Goal: Task Accomplishment & Management: Manage account settings

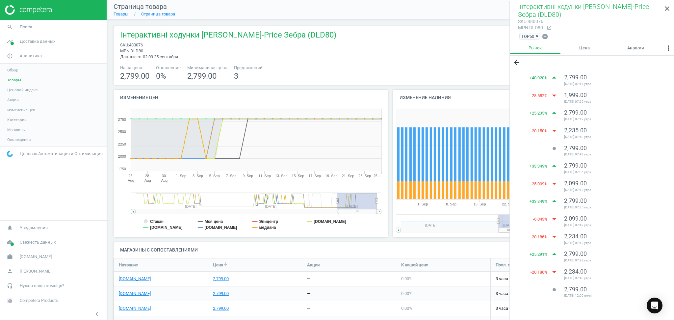
click at [129, 17] on li "Страница товара" at bounding box center [151, 14] width 47 height 6
click at [126, 14] on link "Товары" at bounding box center [120, 14] width 15 height 5
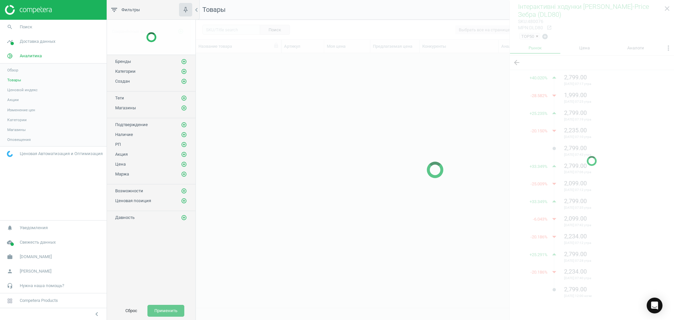
scroll to position [241, 471]
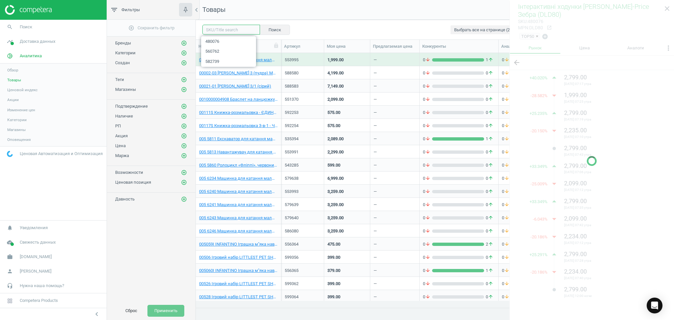
click at [226, 32] on input "text" at bounding box center [231, 30] width 58 height 10
paste input "614269"
type input "614269"
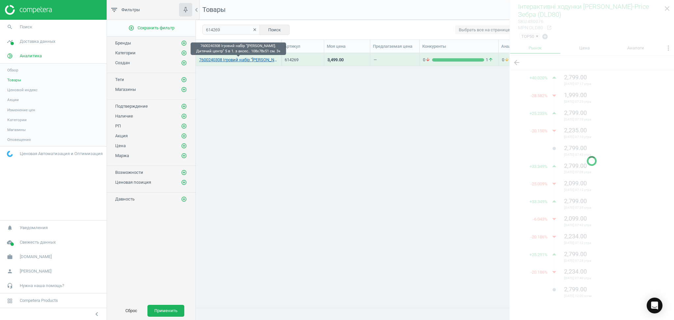
click at [243, 58] on link "7600240308 Ігровий набір "[PERSON_NAME]. Дитячий центр" 5 в 1. з аксес.. 108х78…" at bounding box center [238, 60] width 79 height 6
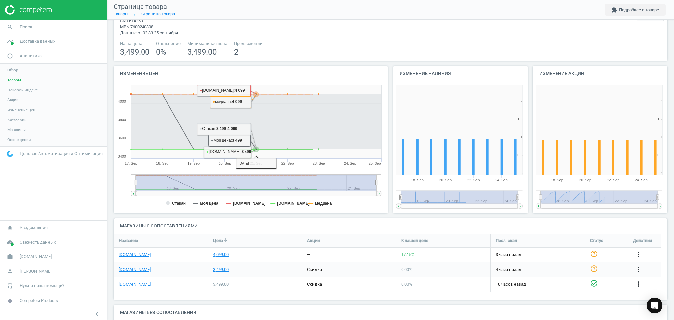
scroll to position [83, 0]
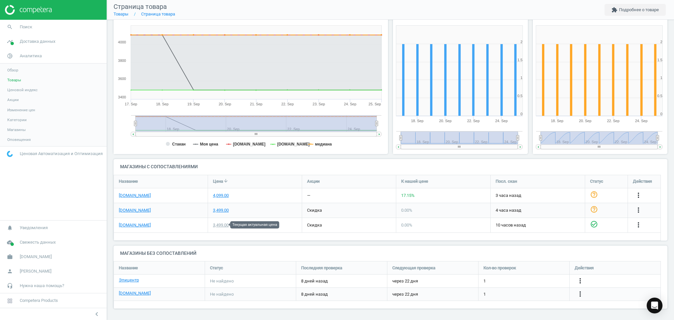
click at [220, 225] on div "3,499.00" at bounding box center [221, 225] width 16 height 6
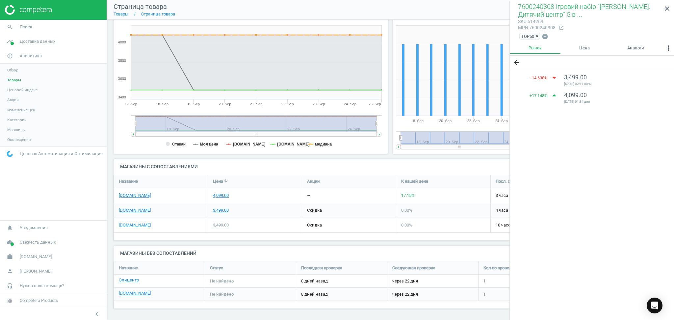
click at [220, 225] on div "3,499.00" at bounding box center [221, 225] width 16 height 6
click at [123, 226] on link "[DOMAIN_NAME]" at bounding box center [135, 225] width 32 height 6
click at [134, 209] on link "[DOMAIN_NAME]" at bounding box center [135, 210] width 32 height 6
click at [132, 194] on link "[DOMAIN_NAME]" at bounding box center [135, 195] width 32 height 6
click at [125, 281] on link "Эпицентр" at bounding box center [129, 280] width 20 height 6
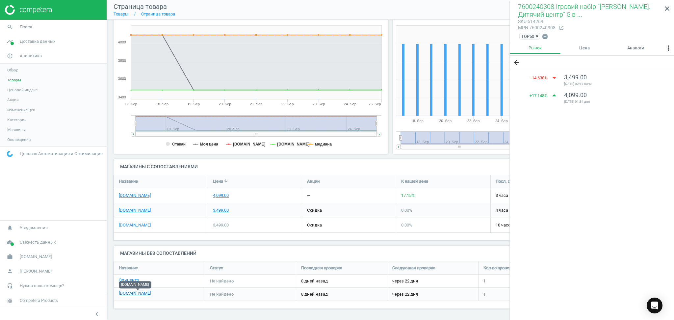
click at [144, 293] on link "[DOMAIN_NAME]" at bounding box center [135, 293] width 32 height 6
click at [669, 10] on icon "close" at bounding box center [667, 9] width 8 height 8
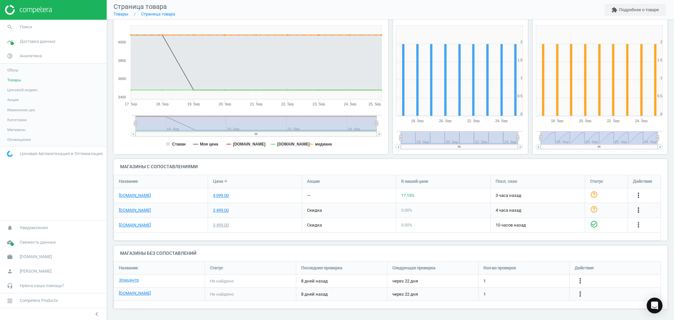
click at [637, 210] on icon "more_vert" at bounding box center [638, 210] width 8 height 8
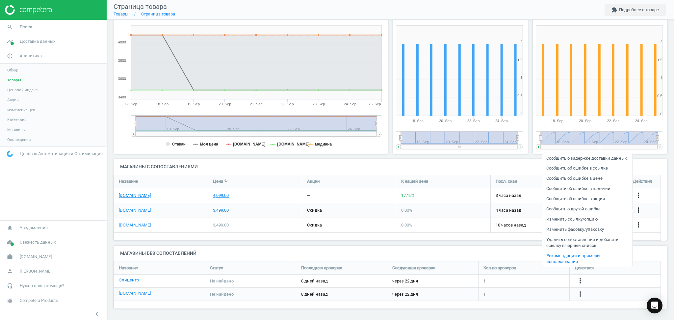
click at [575, 218] on link "Изменить ссылку/опцию" at bounding box center [587, 219] width 90 height 10
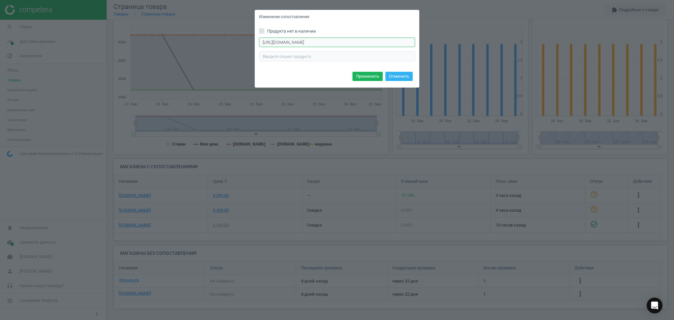
drag, startPoint x: 381, startPoint y: 41, endPoint x: 223, endPoint y: 39, distance: 158.2
click at [223, 39] on div "Изменение сопоставления Продукта нет в наличии https://antoshka.ua/uk/nabir-smo…" at bounding box center [337, 160] width 674 height 320
click at [395, 76] on button "Отменить" at bounding box center [398, 76] width 27 height 9
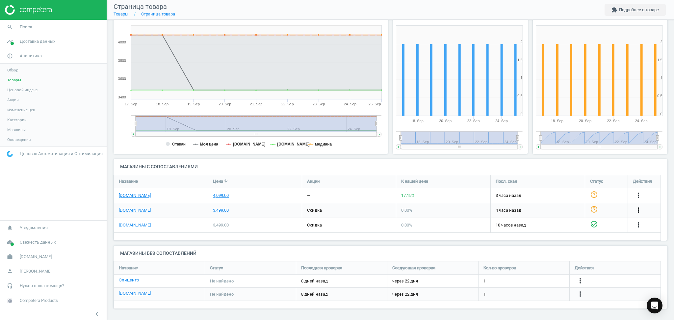
click at [637, 209] on icon "more_vert" at bounding box center [638, 210] width 8 height 8
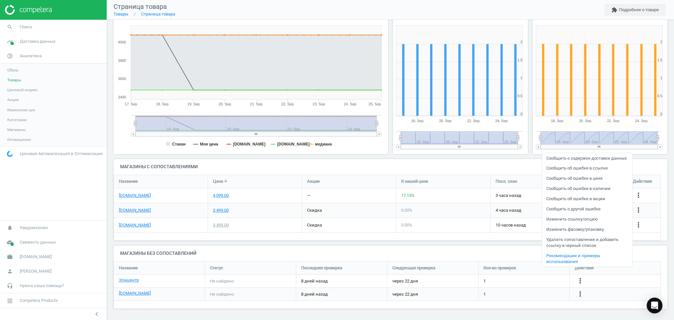
click at [584, 242] on link "Удалить сопоставление и добавить ссылку в черный список" at bounding box center [587, 242] width 90 height 16
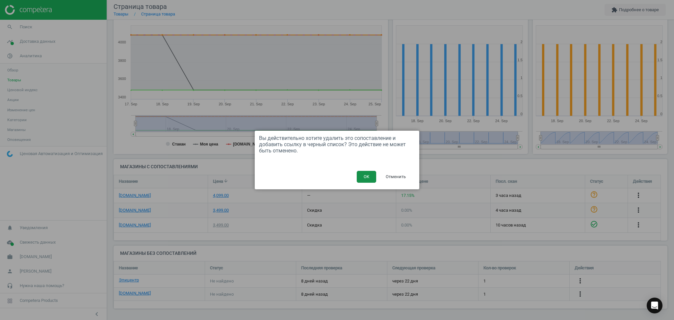
click at [366, 177] on button "OK" at bounding box center [365, 177] width 19 height 12
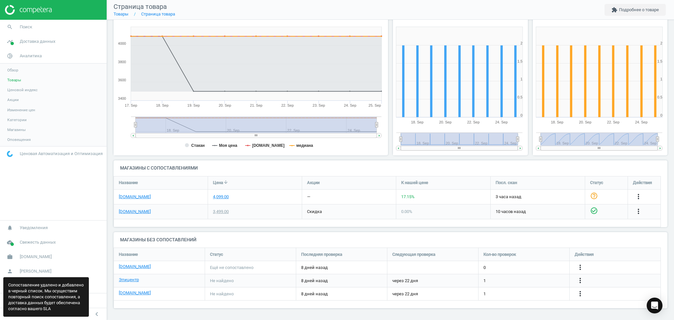
scroll to position [74, 560]
click at [124, 212] on link "[DOMAIN_NAME]" at bounding box center [135, 212] width 32 height 6
